Goal: Task Accomplishment & Management: Manage account settings

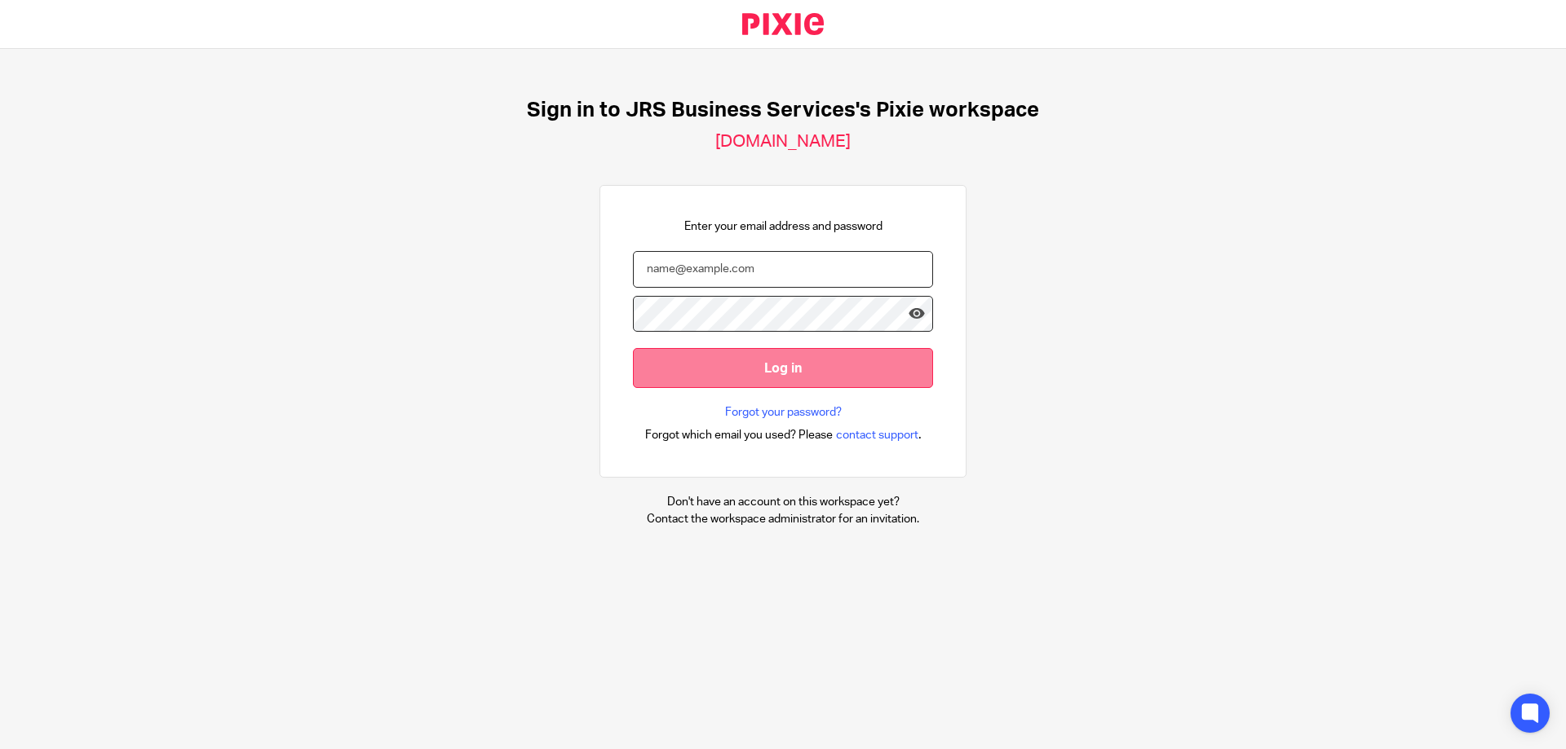
type input "[PERSON_NAME][EMAIL_ADDRESS][DOMAIN_NAME]"
drag, startPoint x: 818, startPoint y: 380, endPoint x: 804, endPoint y: 381, distance: 13.9
click at [818, 379] on input "Log in" at bounding box center [783, 368] width 300 height 40
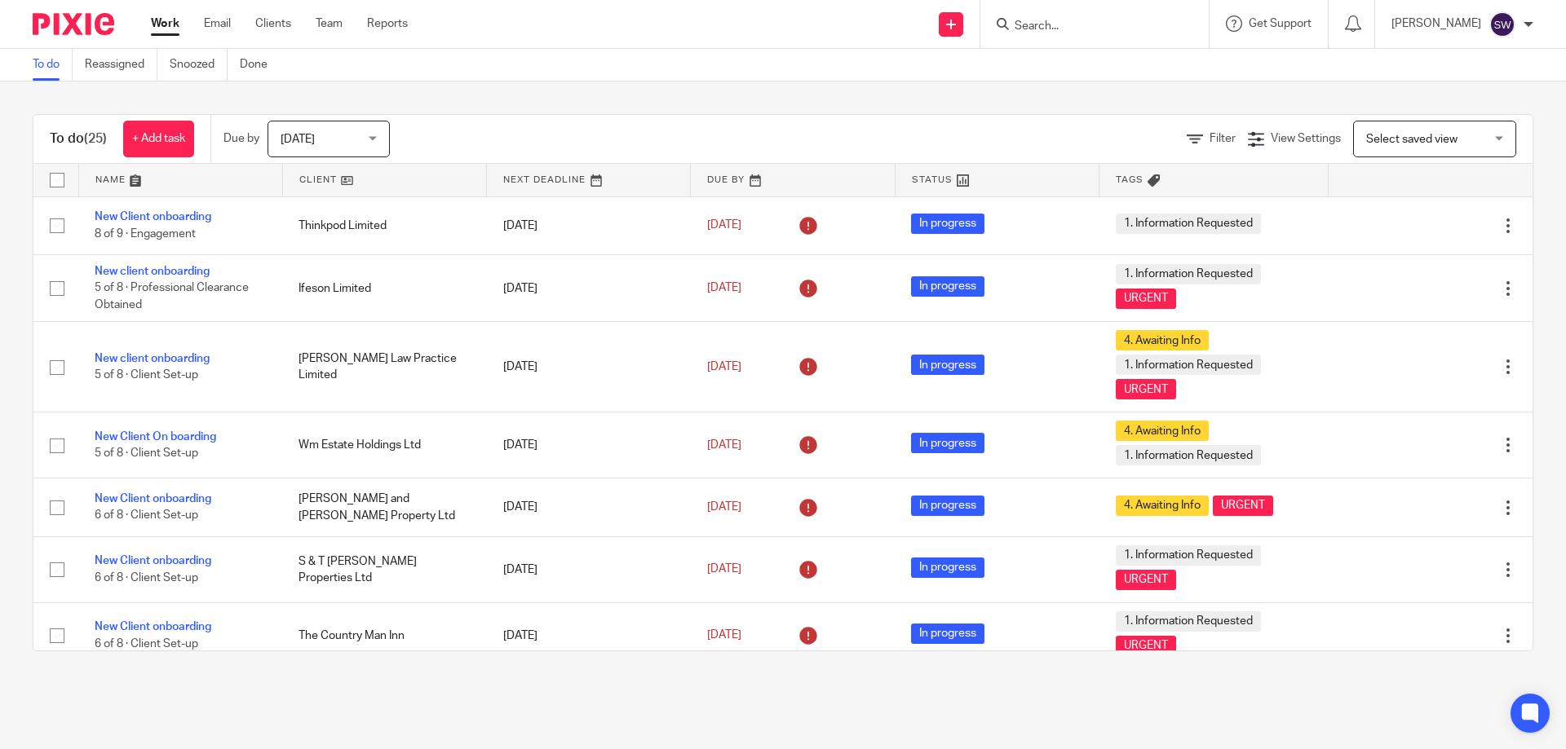
click at [376, 135] on div "Today Today" at bounding box center [328, 139] width 122 height 37
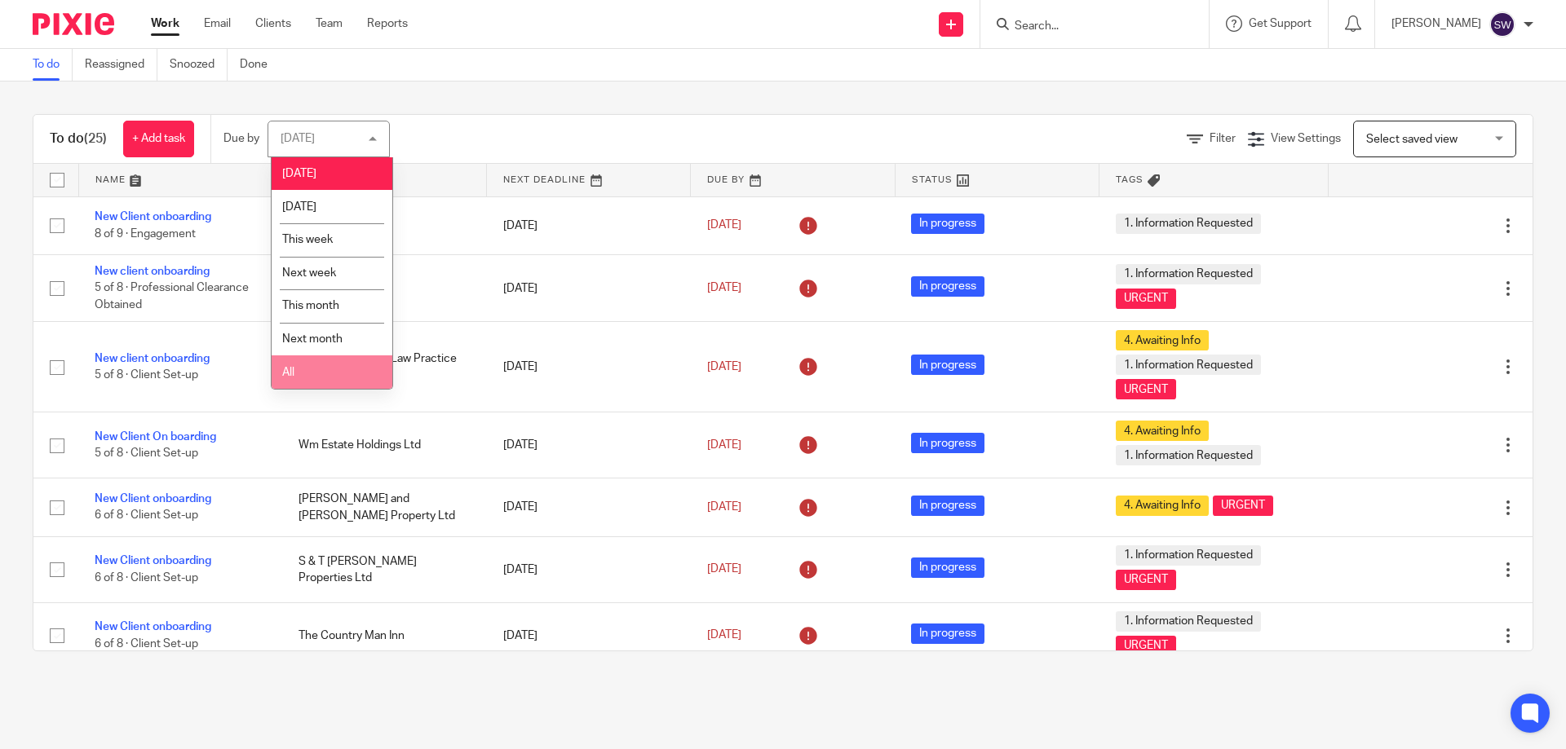
click at [316, 363] on li "All" at bounding box center [332, 372] width 121 height 33
